Goal: Task Accomplishment & Management: Use online tool/utility

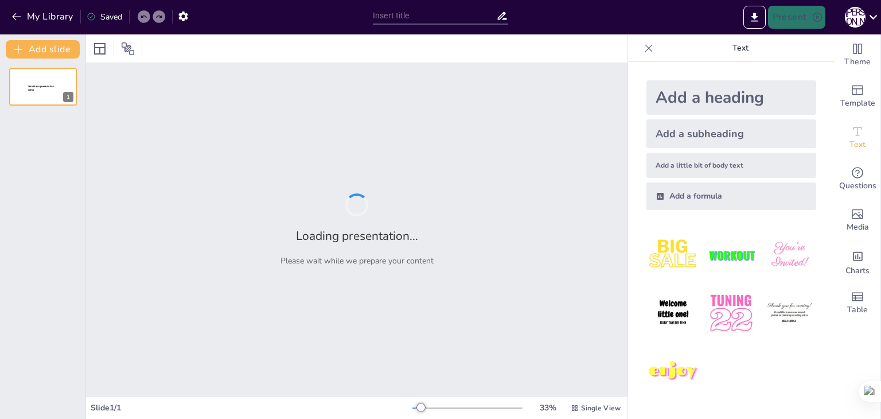
type input "Дизайн-мислення: Ключ до успіху стартапів в умовах невизначеності"
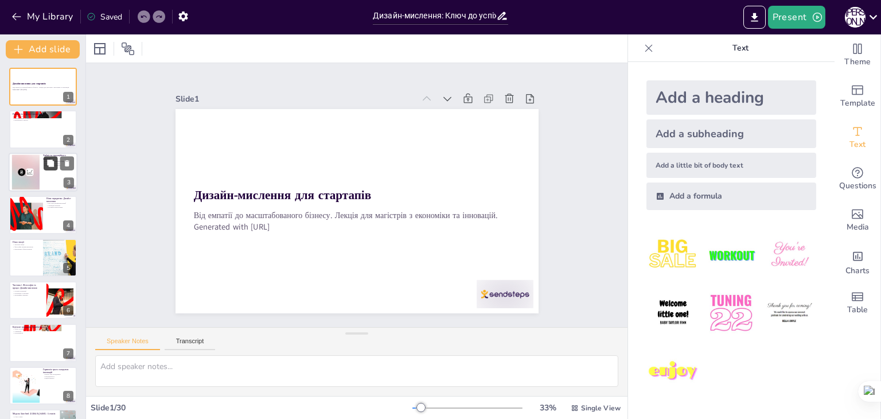
click at [53, 165] on icon at bounding box center [50, 162] width 7 height 7
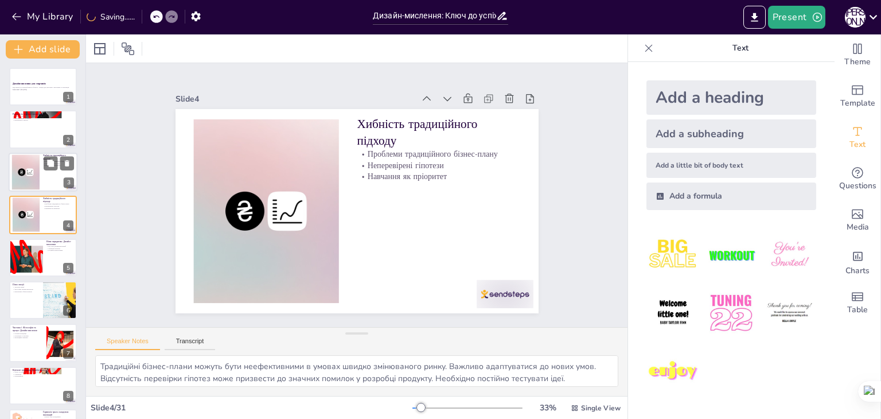
click at [36, 166] on div at bounding box center [25, 171] width 35 height 35
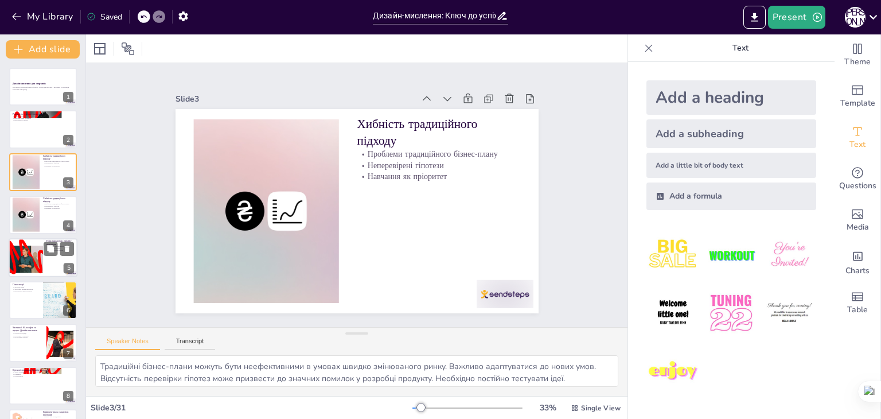
click at [46, 255] on div at bounding box center [43, 257] width 69 height 39
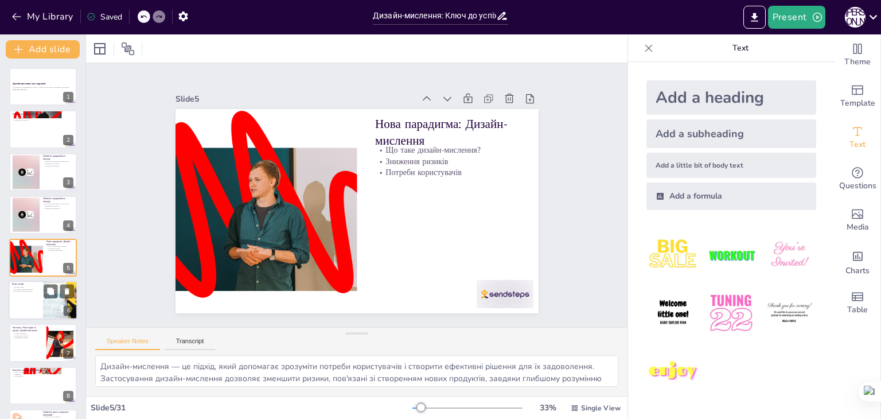
scroll to position [18, 0]
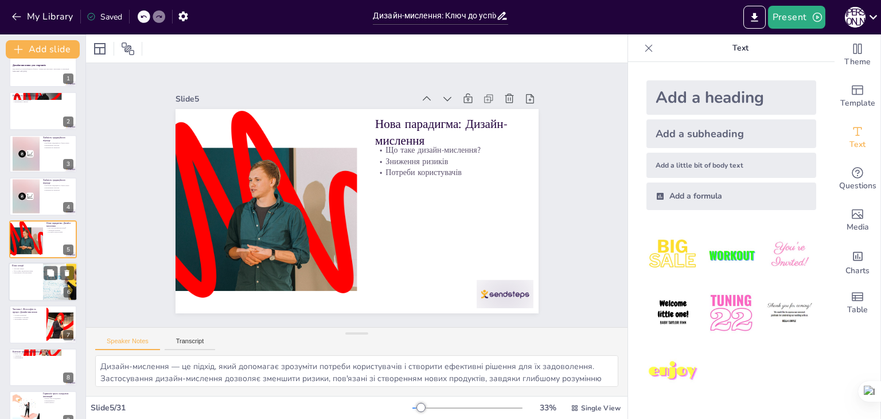
click at [30, 283] on div at bounding box center [43, 281] width 69 height 39
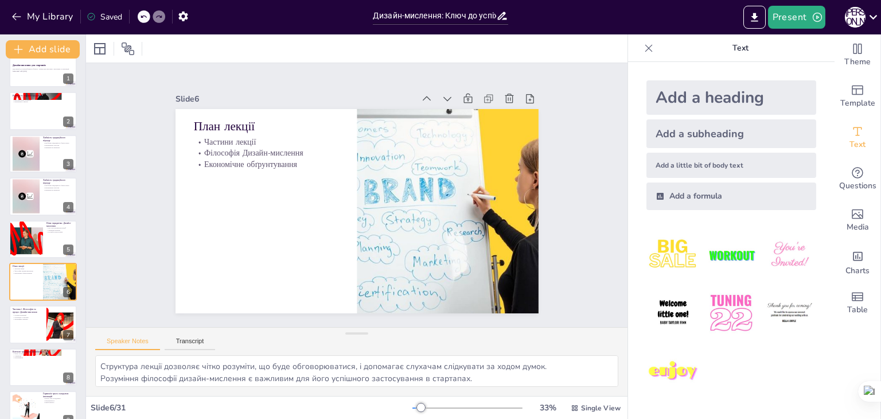
scroll to position [61, 0]
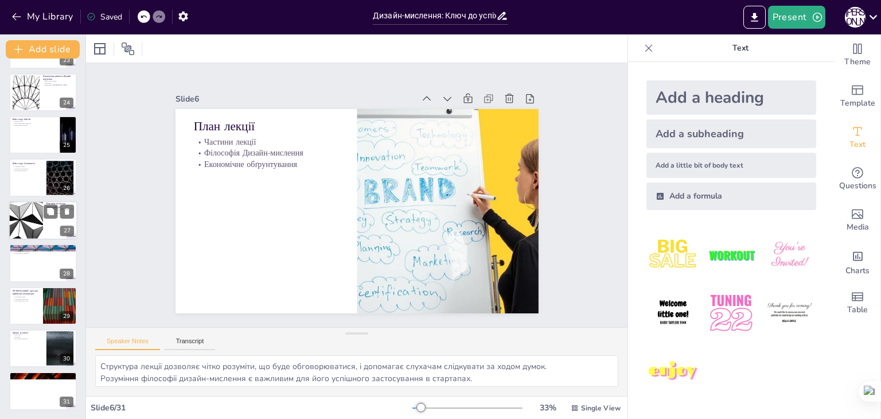
click at [28, 211] on div at bounding box center [25, 220] width 69 height 39
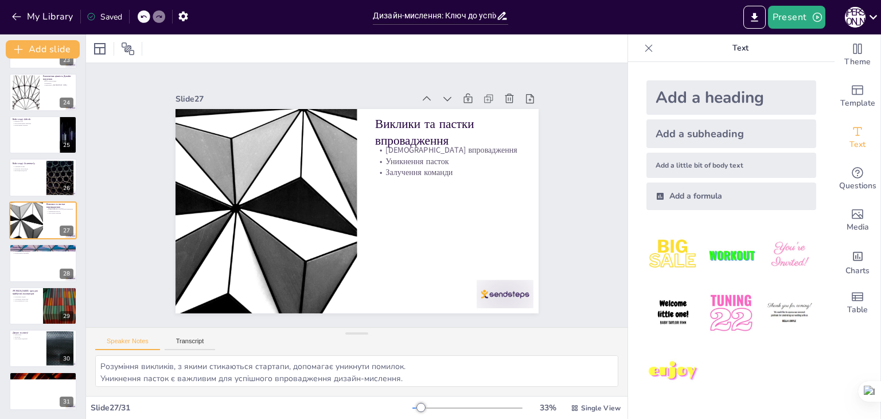
scroll to position [957, 0]
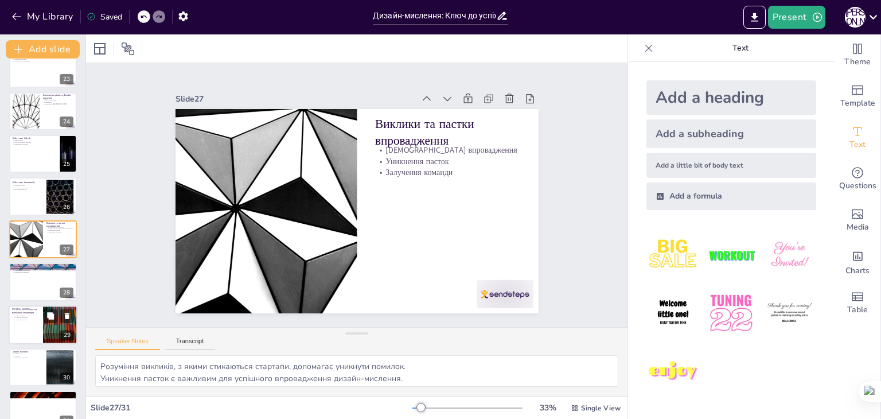
click at [40, 336] on div at bounding box center [43, 324] width 69 height 39
type textarea "Глибоке розуміння потреб і бажань людей є основою для успішного бізнесу. Створе…"
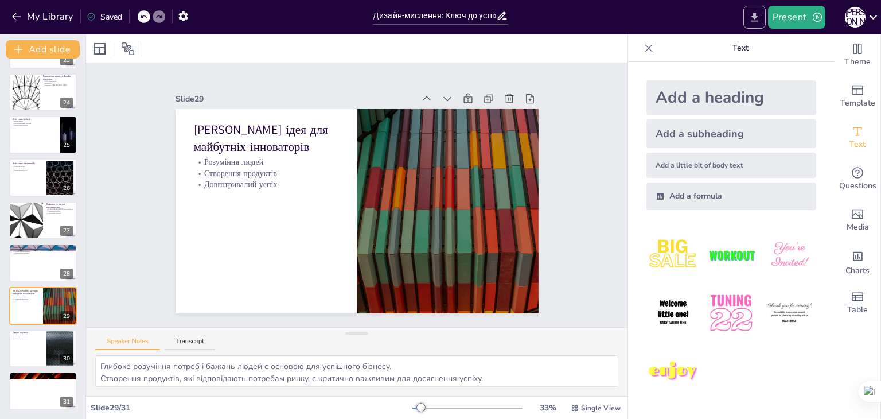
click at [753, 20] on icon "Export to PowerPoint" at bounding box center [755, 17] width 12 height 12
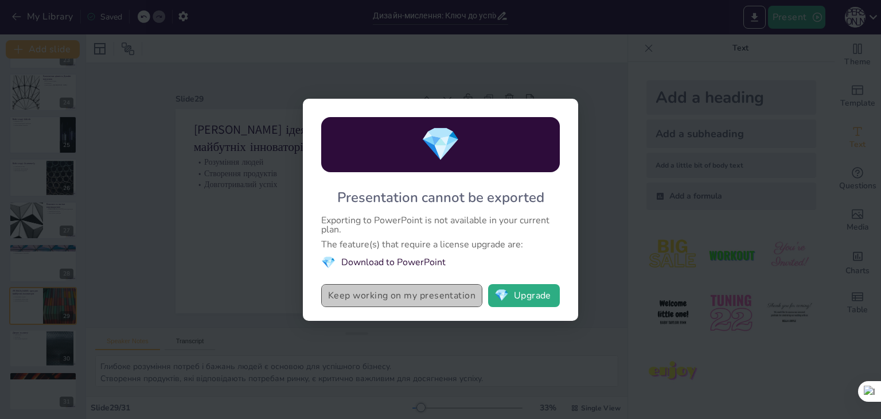
click at [400, 295] on button "Keep working on my presentation" at bounding box center [401, 295] width 161 height 23
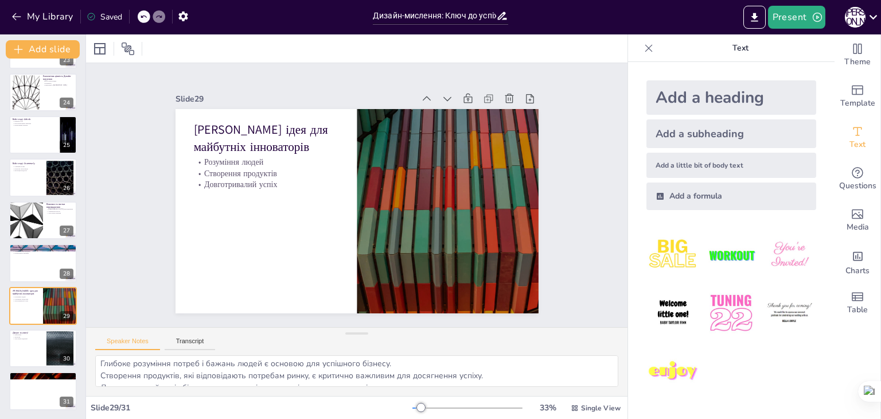
scroll to position [0, 0]
click at [36, 379] on div at bounding box center [43, 391] width 69 height 39
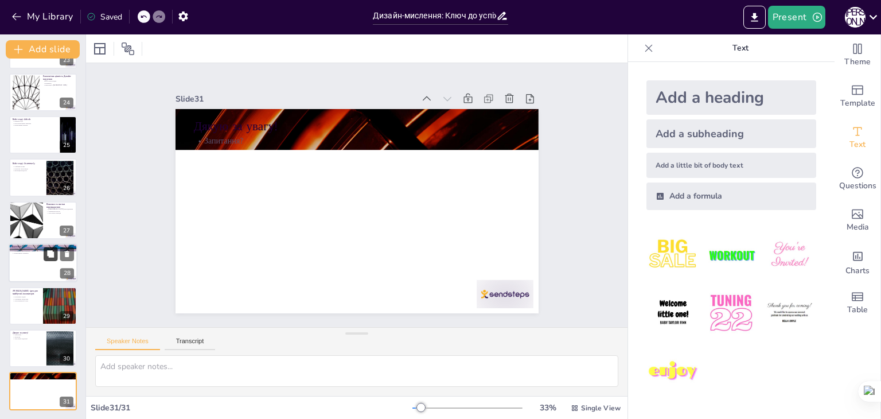
click at [54, 258] on button at bounding box center [51, 254] width 14 height 14
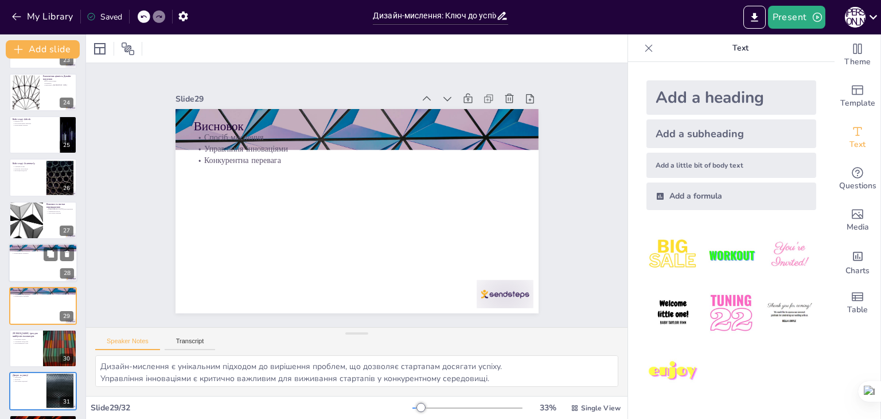
scroll to position [1019, 0]
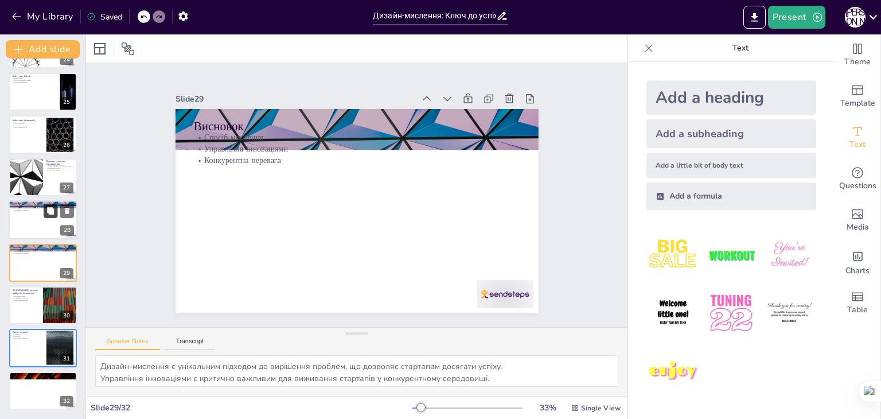
click at [55, 208] on icon at bounding box center [50, 211] width 8 height 8
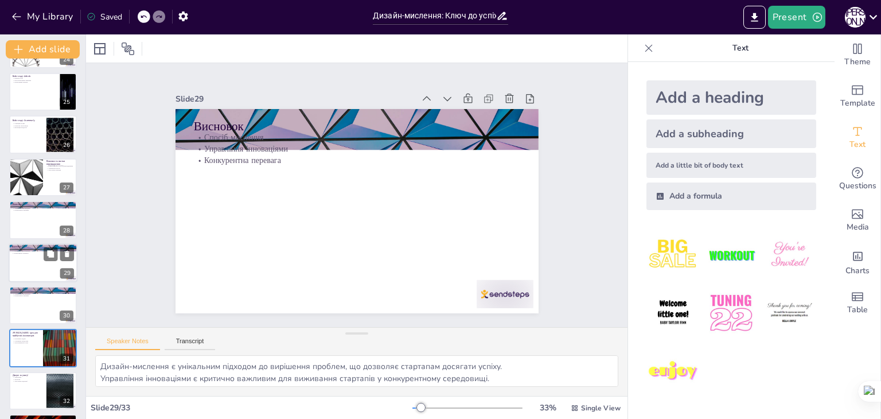
scroll to position [1042, 0]
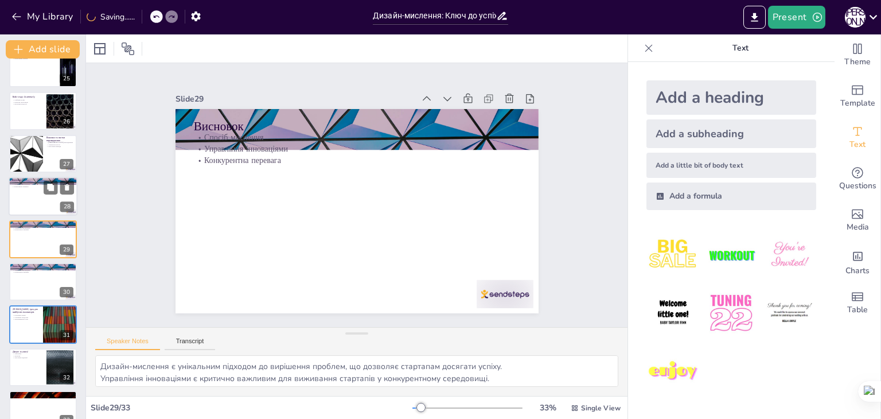
click at [36, 193] on div at bounding box center [43, 196] width 69 height 39
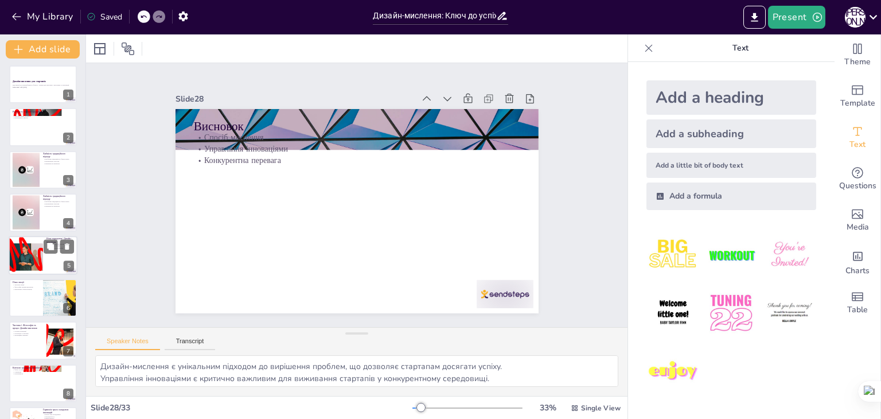
scroll to position [0, 0]
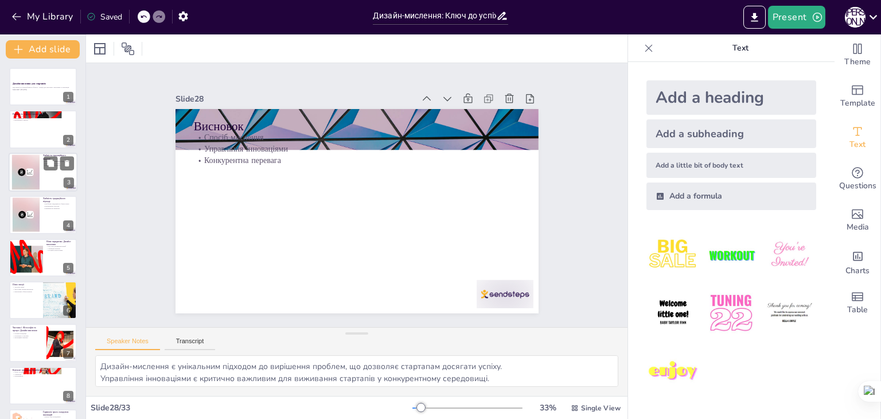
click at [41, 180] on div at bounding box center [43, 172] width 69 height 39
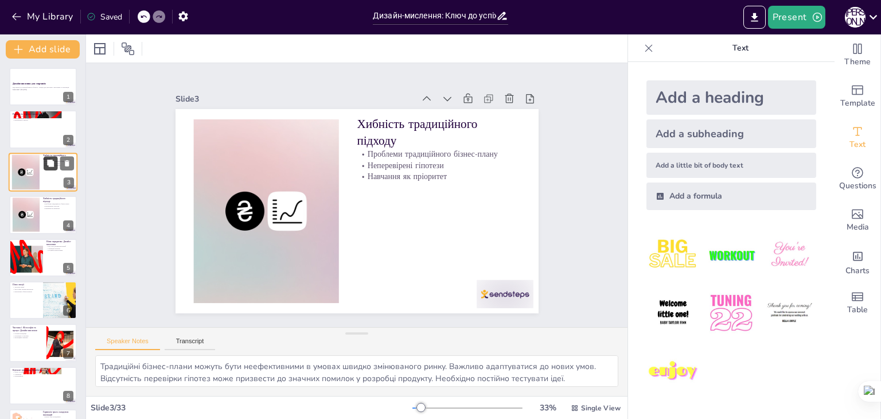
click at [48, 165] on icon at bounding box center [50, 163] width 8 height 8
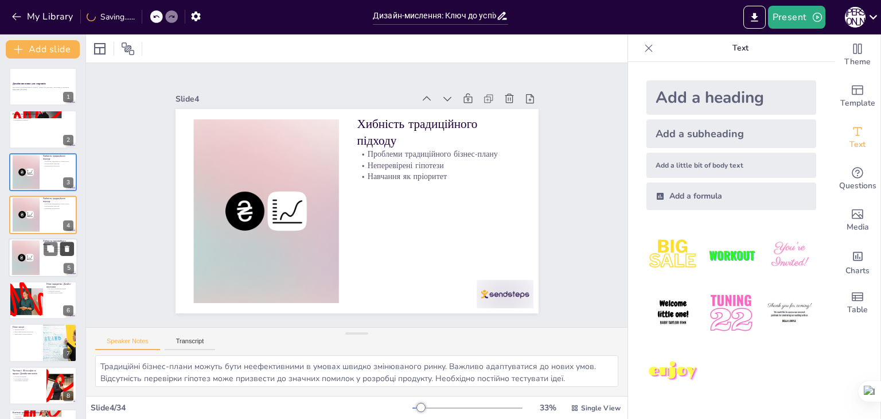
click at [71, 248] on button at bounding box center [67, 249] width 14 height 14
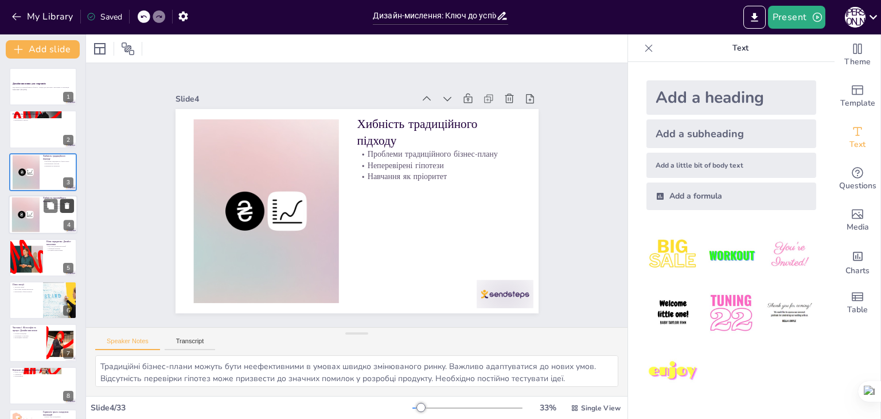
click at [68, 208] on icon at bounding box center [67, 206] width 5 height 6
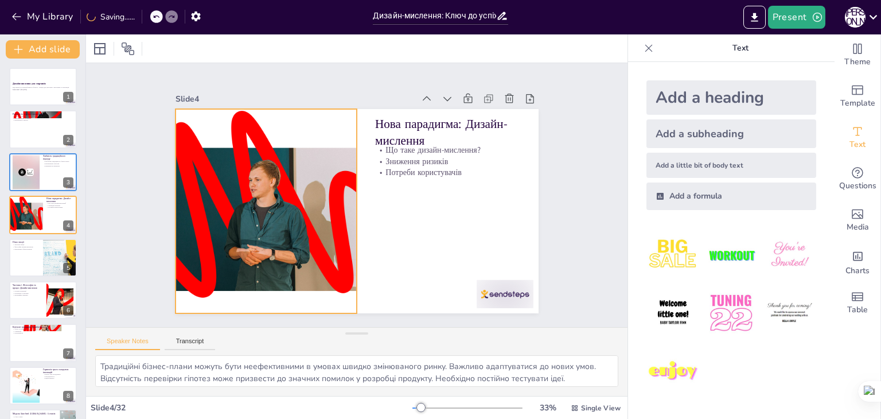
type textarea "Дизайн-мислення — це підхід, який допомагає зрозуміти потреби користувачів і ст…"
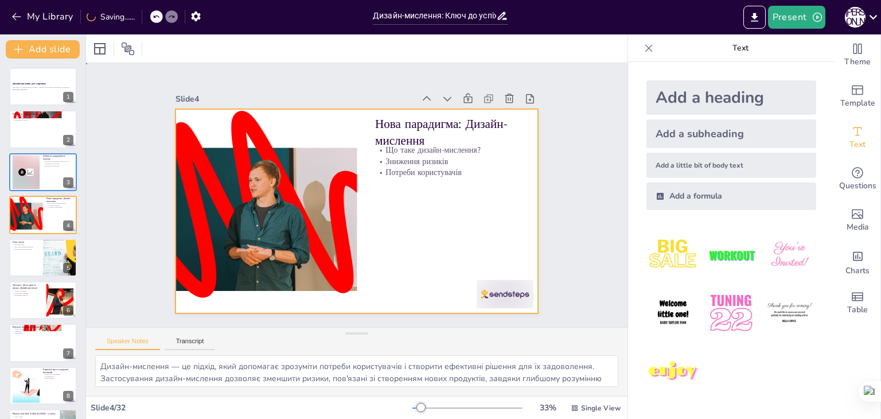
click at [438, 228] on div at bounding box center [372, 190] width 306 height 408
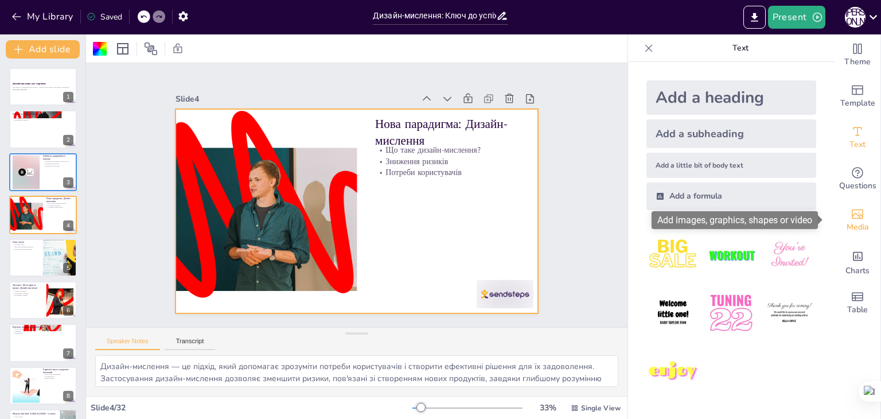
click at [851, 219] on icon "Add images, graphics, shapes or video" at bounding box center [858, 214] width 14 height 14
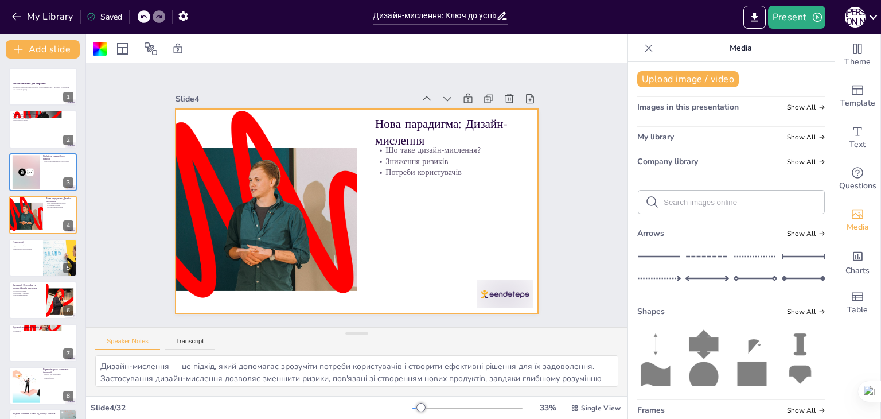
click at [737, 368] on icon at bounding box center [751, 377] width 29 height 33
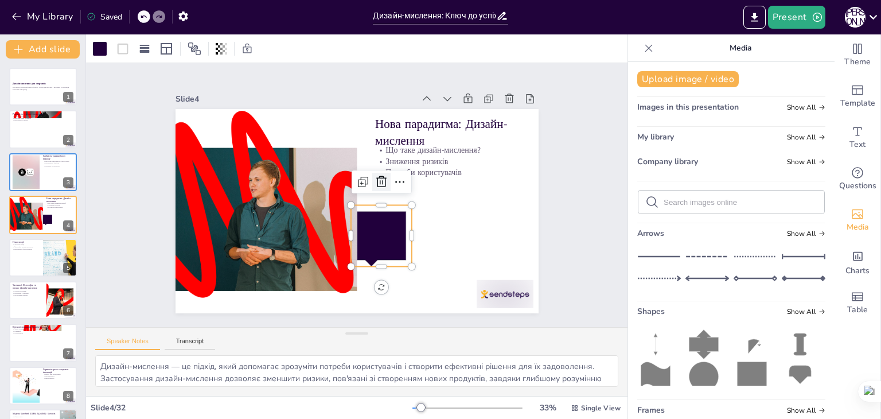
click at [375, 186] on icon at bounding box center [384, 195] width 19 height 19
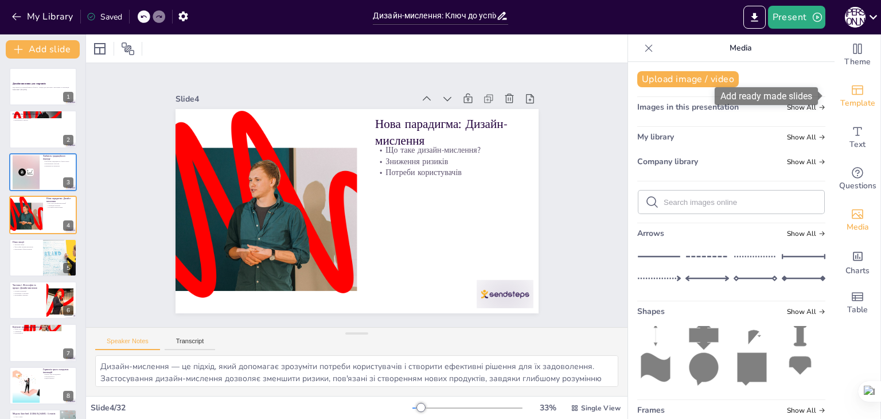
click at [851, 95] on icon "Add ready made slides" at bounding box center [858, 90] width 14 height 14
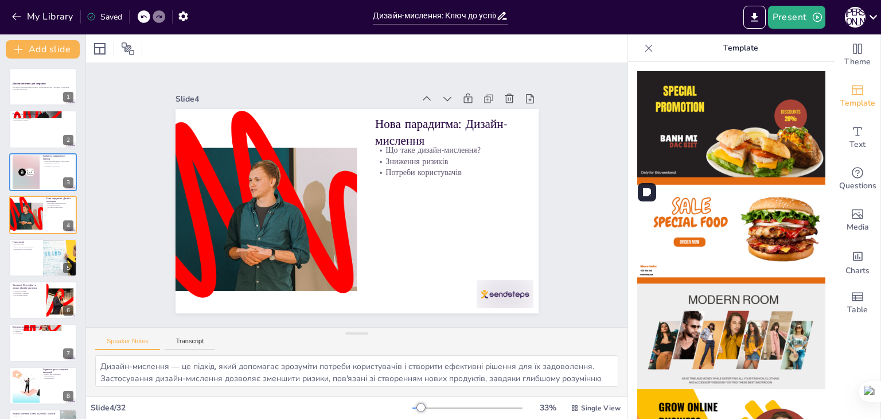
click at [682, 248] on img at bounding box center [731, 230] width 188 height 106
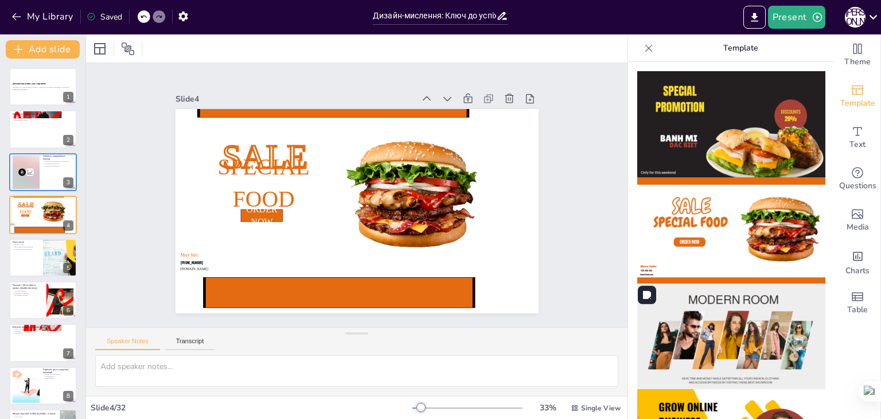
click at [719, 312] on img at bounding box center [731, 336] width 188 height 106
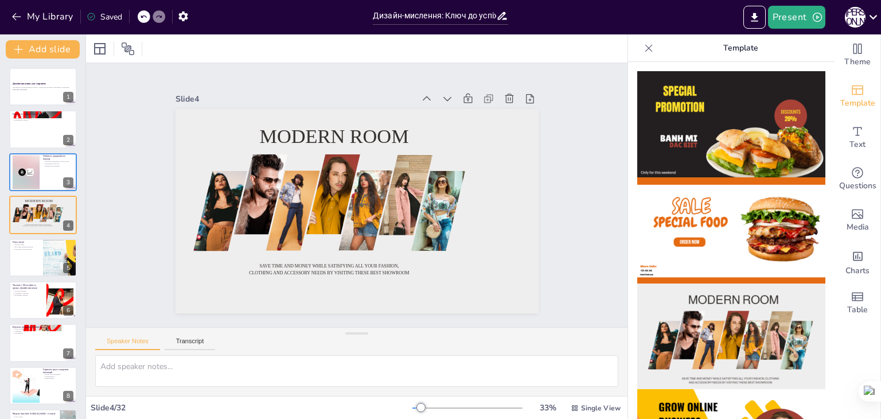
click at [44, 347] on div at bounding box center [43, 343] width 68 height 38
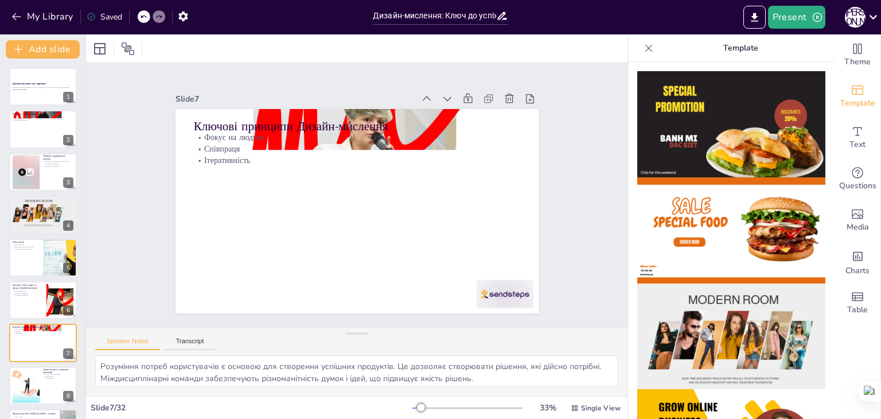
scroll to position [104, 0]
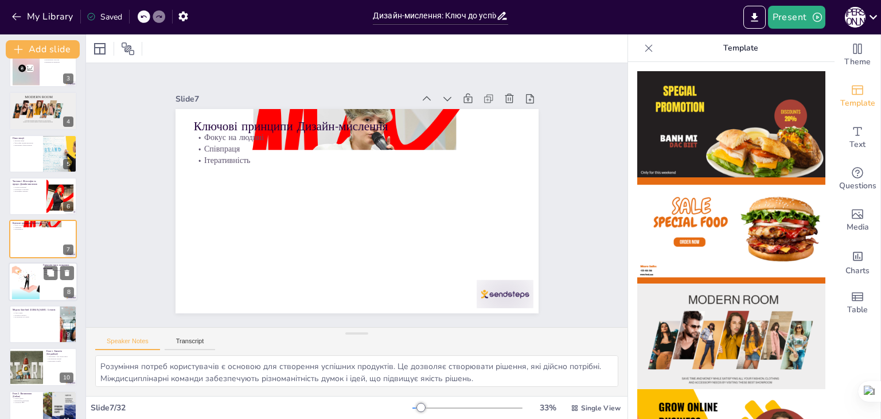
click at [39, 290] on div at bounding box center [25, 281] width 49 height 35
type textarea "Збереження балансу між бажанням, можливістю та життєздатністю є ключовим для ус…"
